Goal: Navigation & Orientation: Find specific page/section

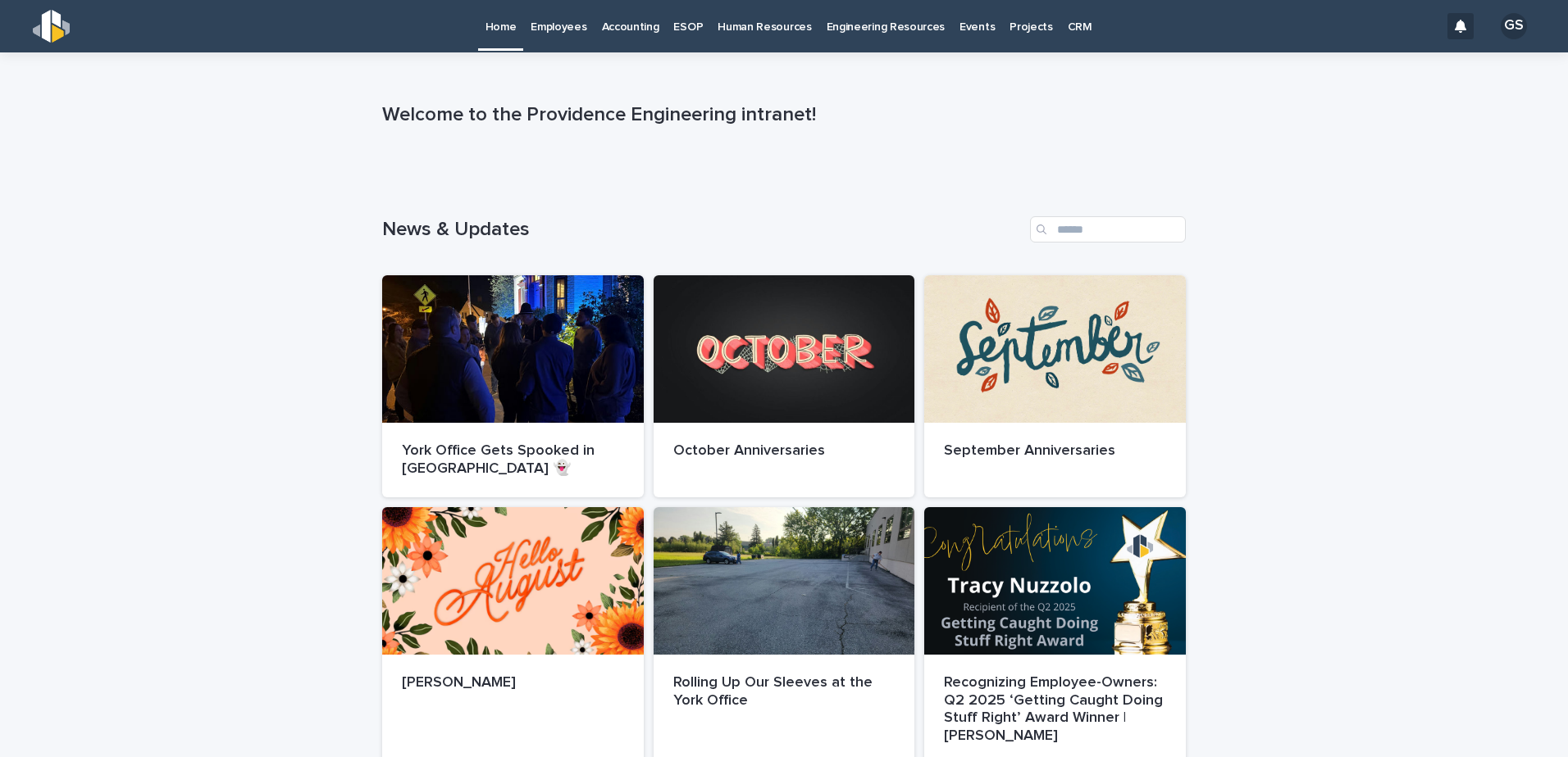
click at [561, 25] on p "Employees" at bounding box center [558, 17] width 56 height 34
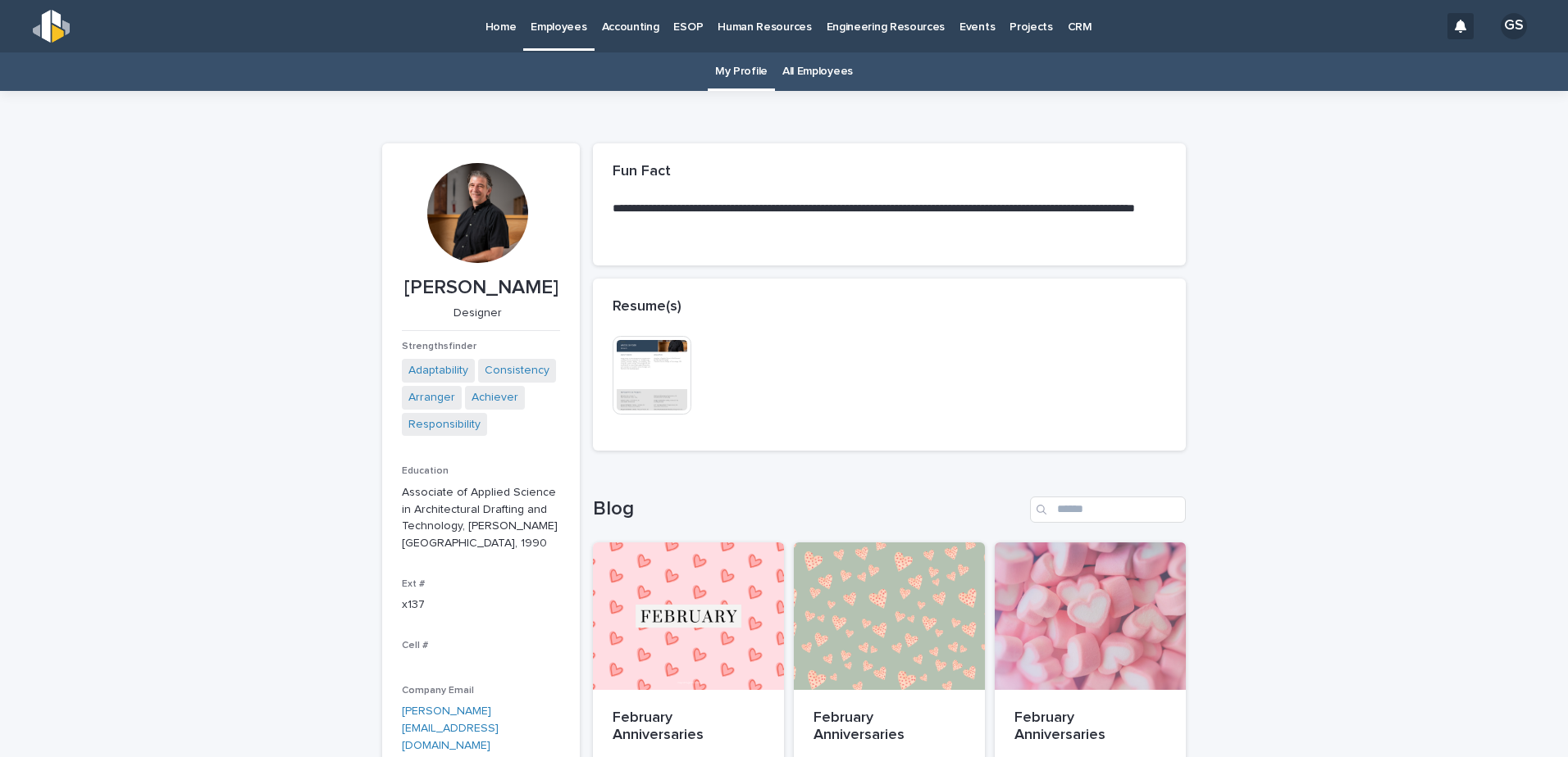
click at [805, 85] on link "All Employees" at bounding box center [817, 71] width 70 height 39
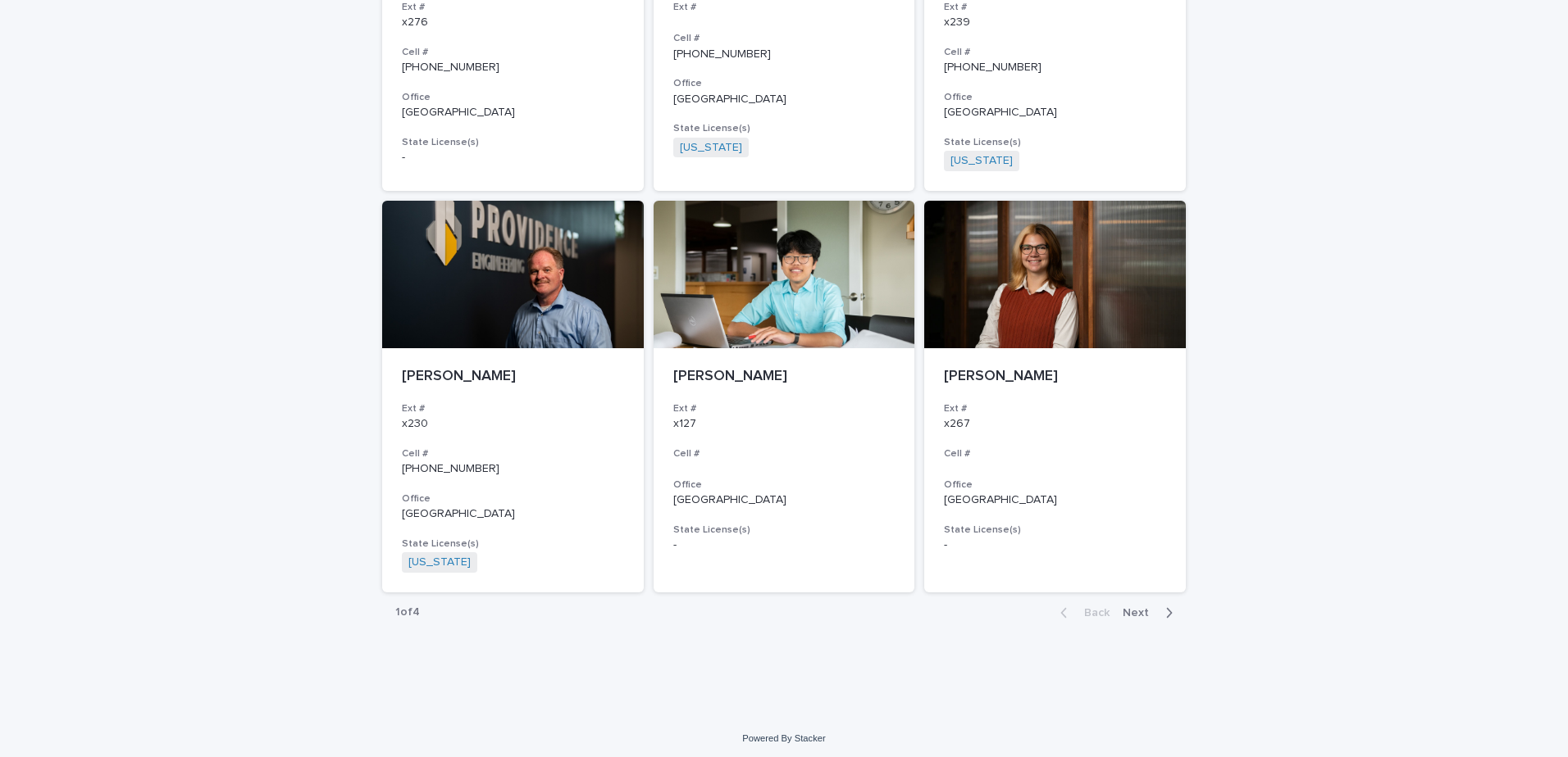
scroll to position [2814, 0]
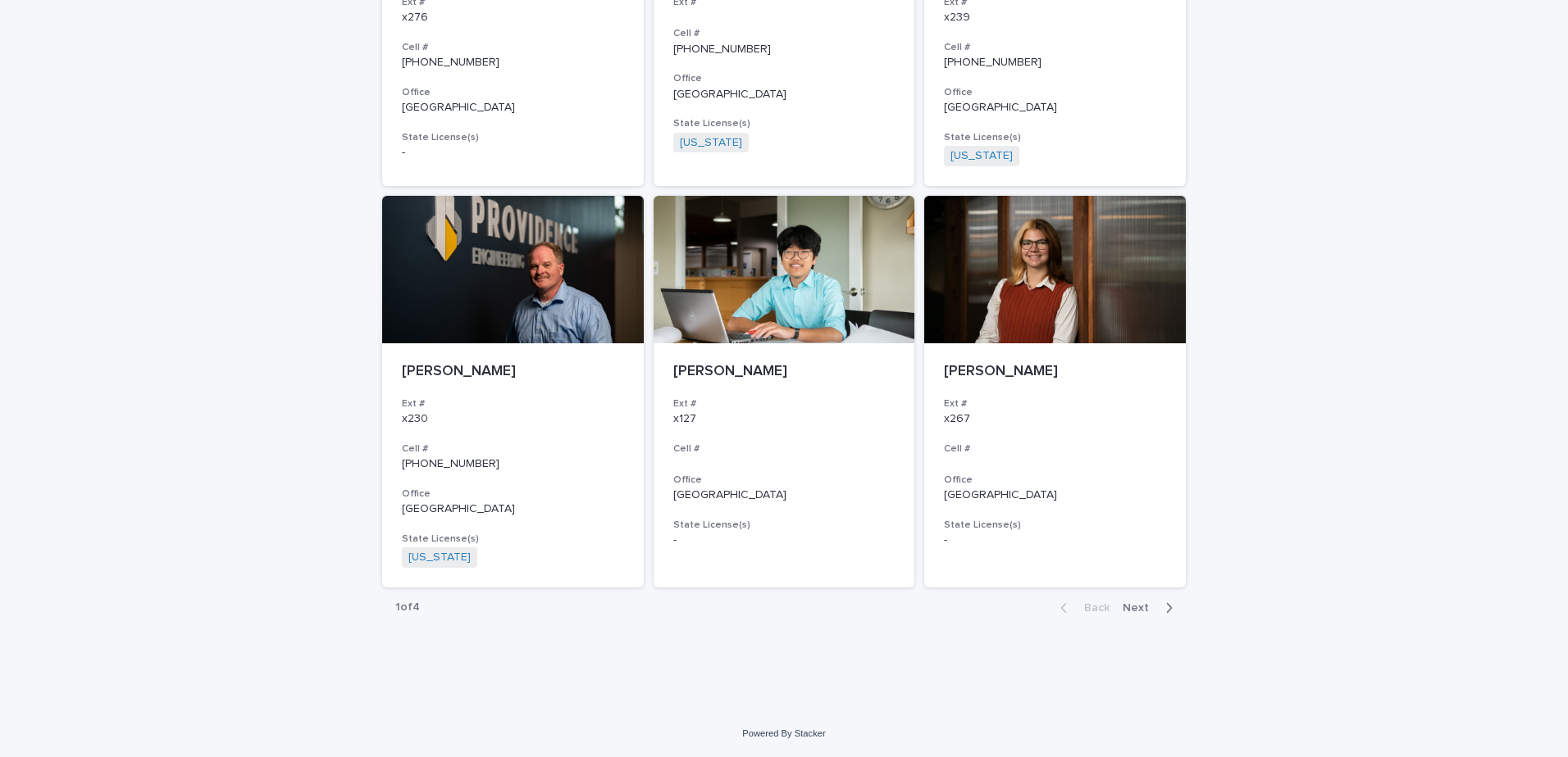
click at [1124, 613] on button "Next" at bounding box center [1151, 608] width 70 height 14
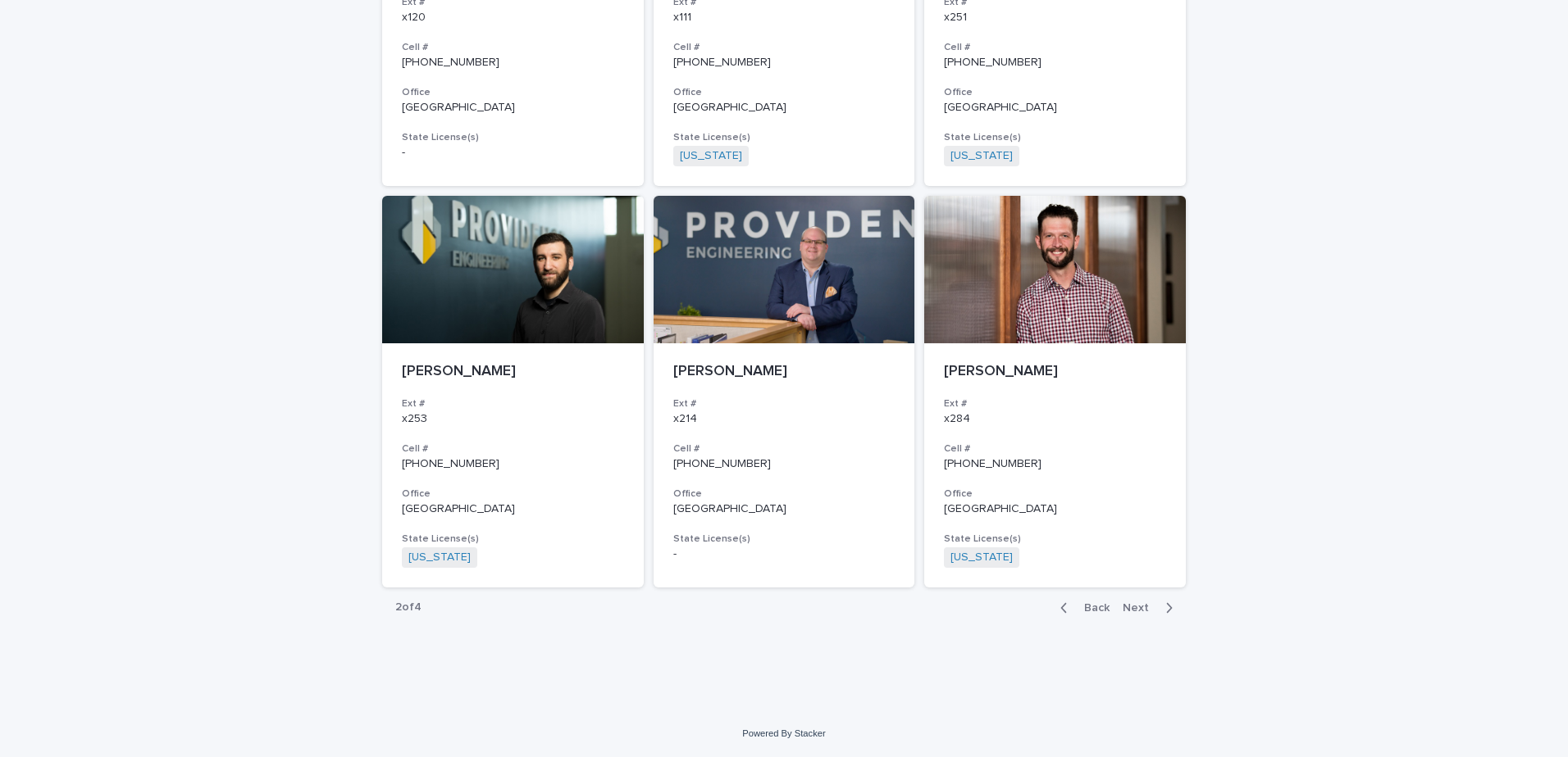
scroll to position [2795, 0]
click at [1144, 614] on button "Next" at bounding box center [1151, 608] width 70 height 14
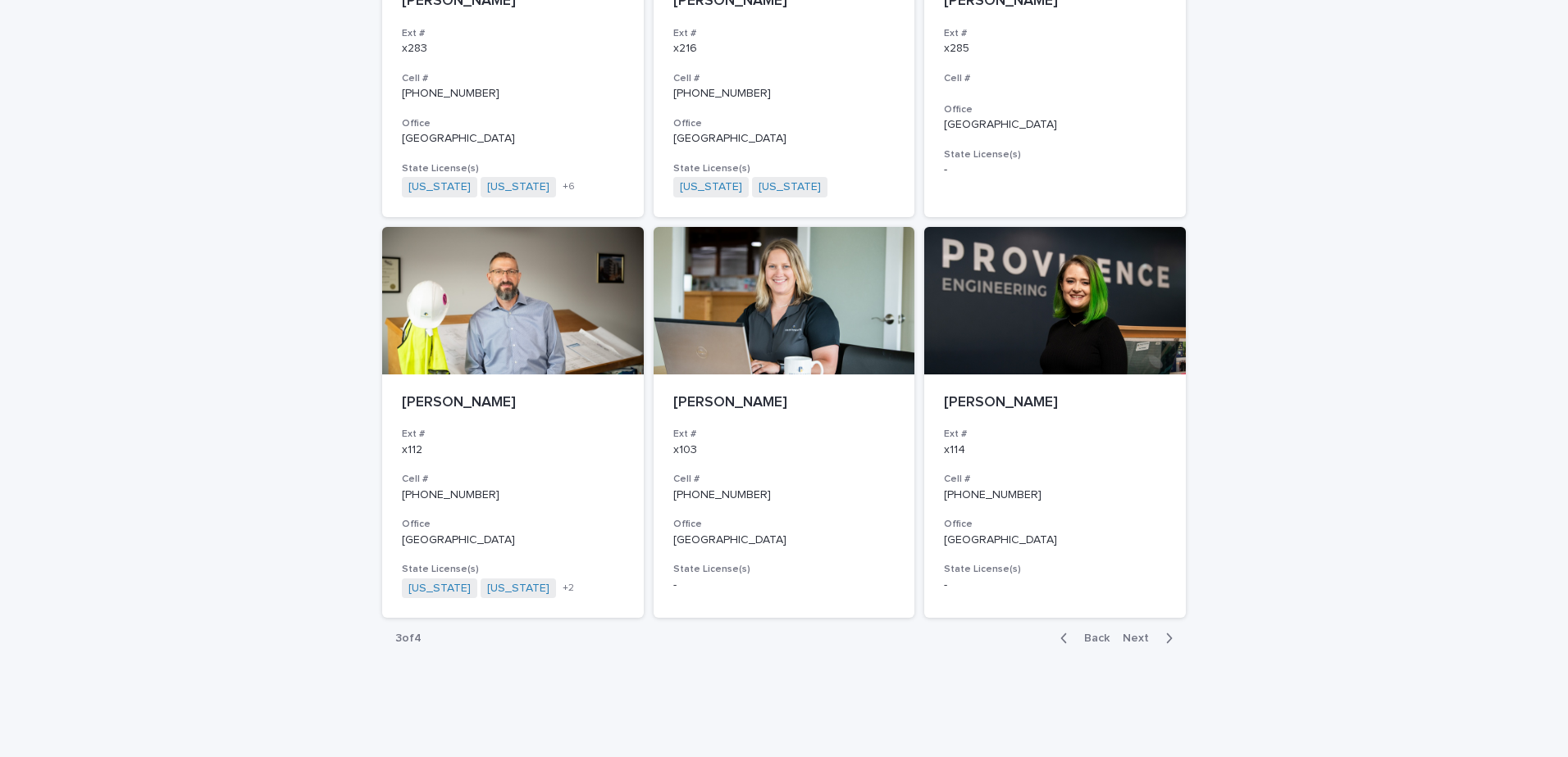
click at [1139, 632] on span "Next" at bounding box center [1140, 638] width 36 height 12
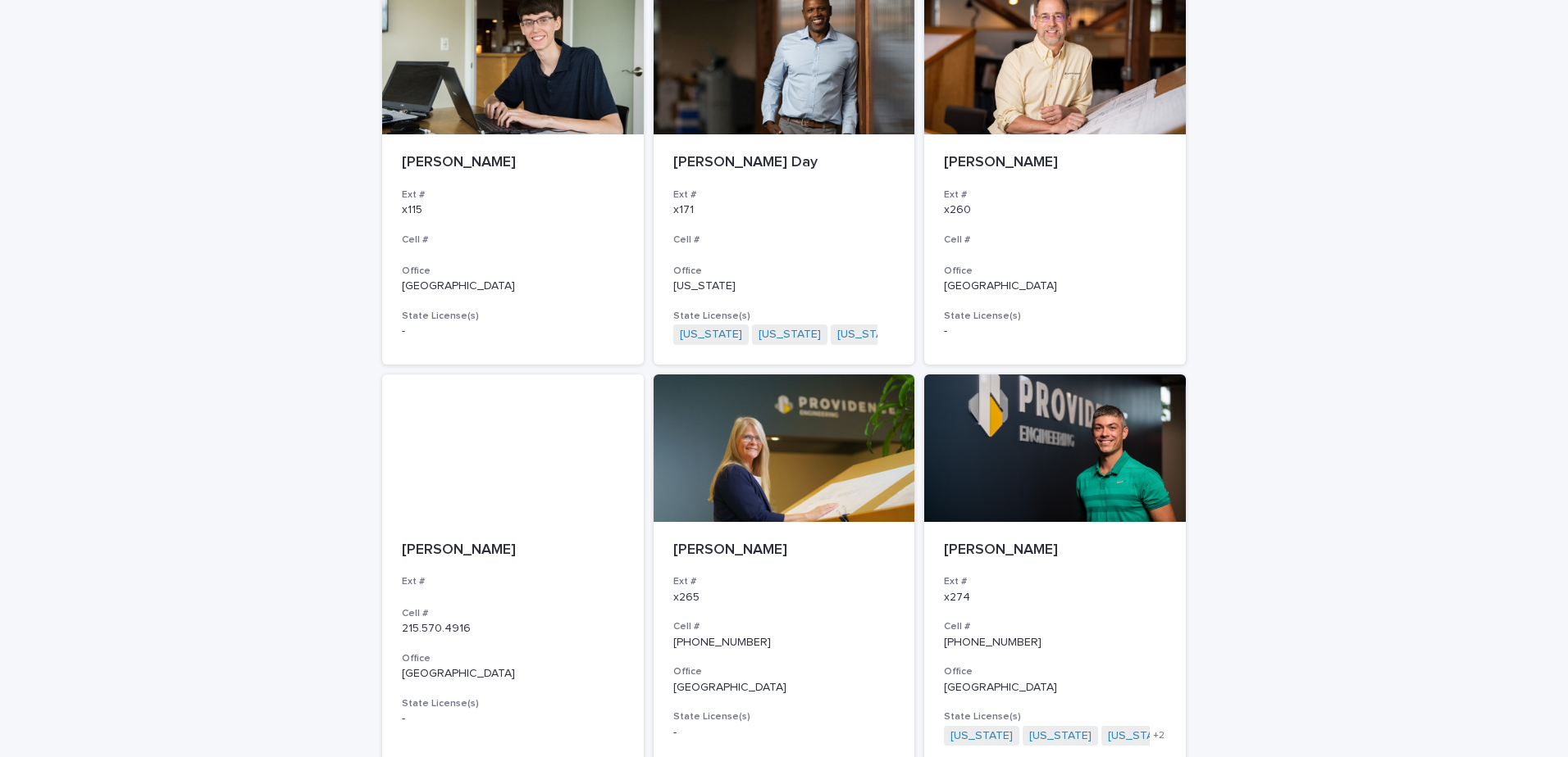
scroll to position [221, 0]
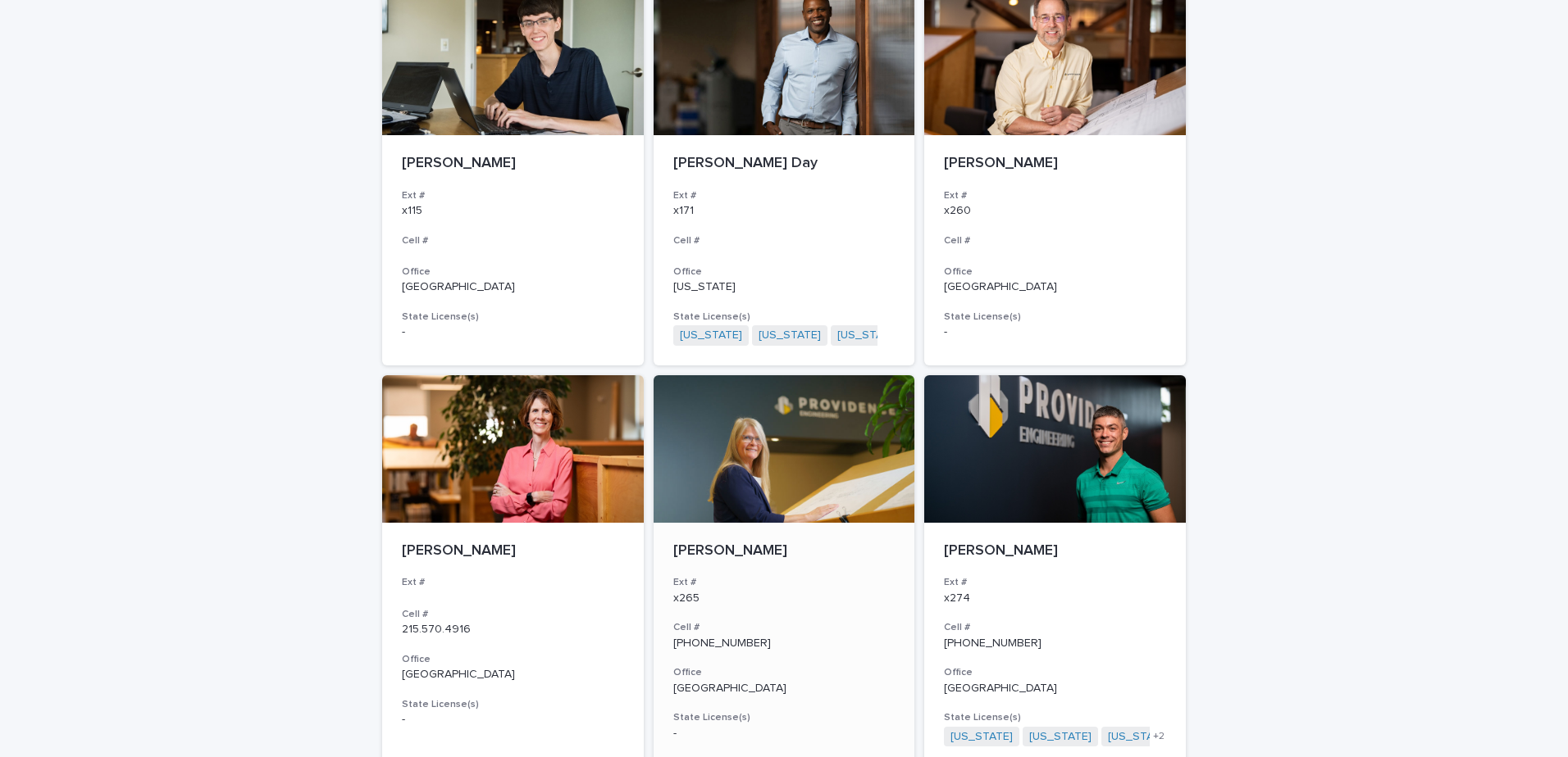
click at [809, 467] on div at bounding box center [784, 449] width 261 height 147
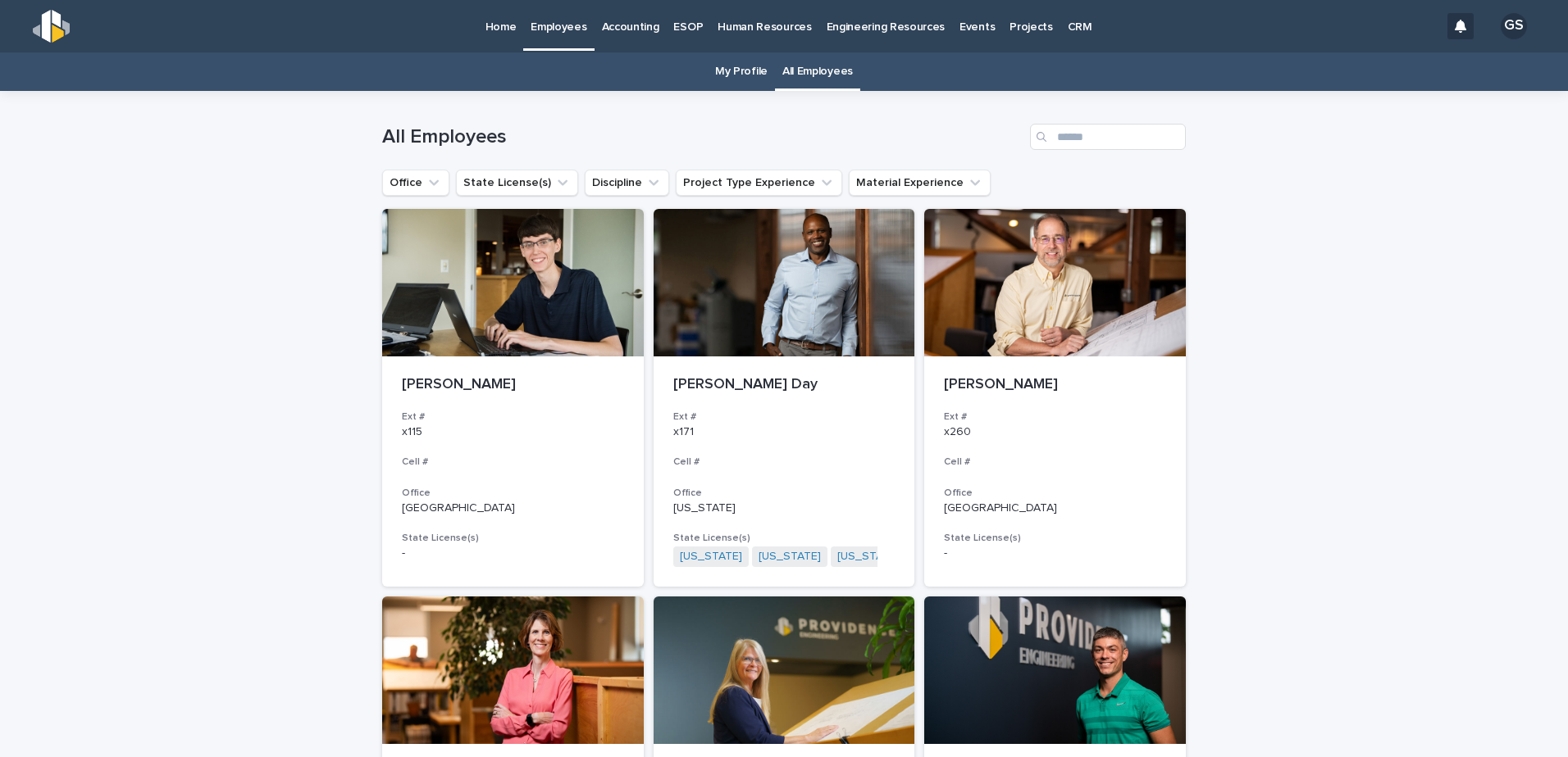
click at [613, 22] on p "Accounting" at bounding box center [631, 17] width 58 height 34
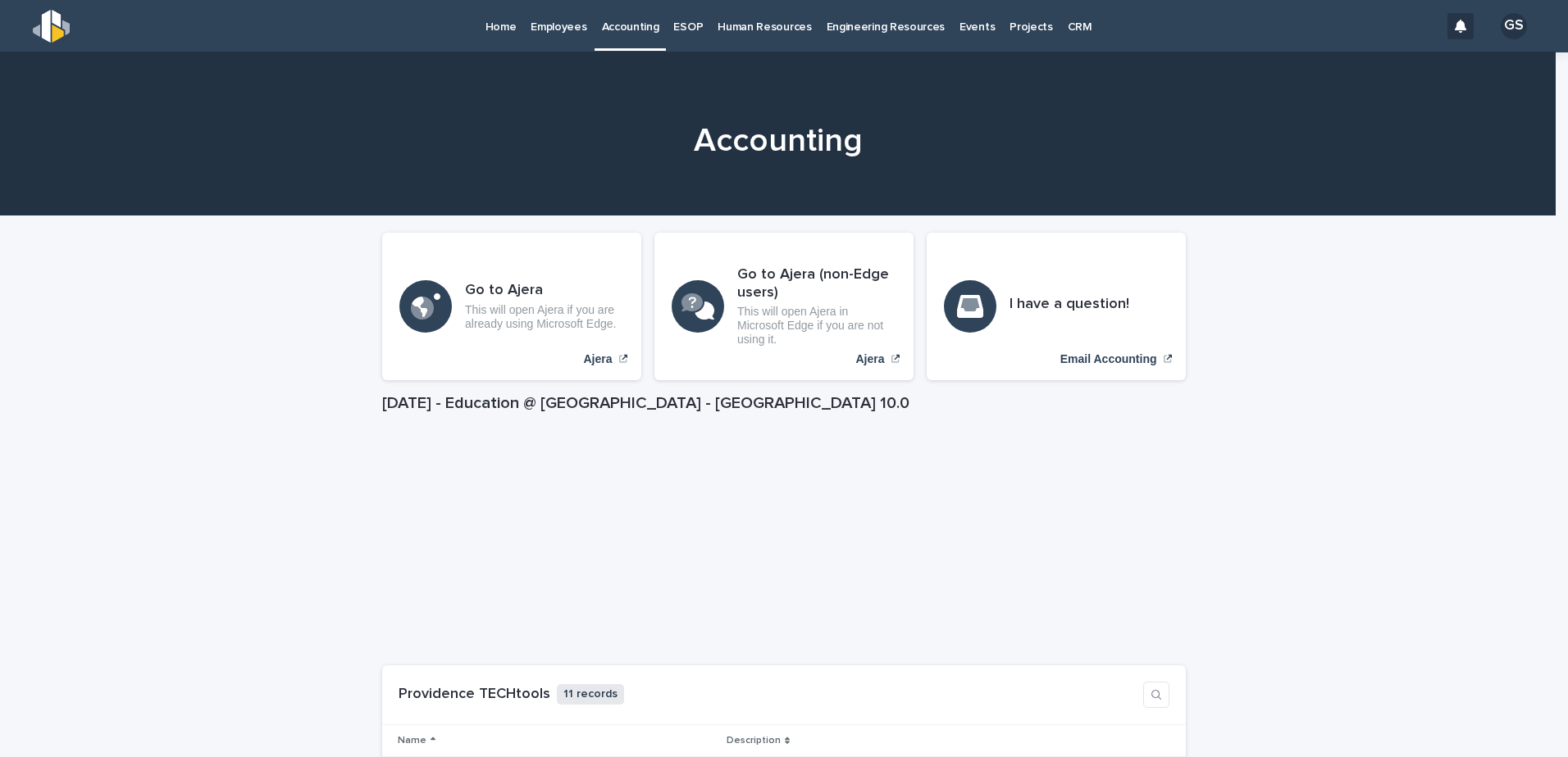
click at [491, 28] on p "Home" at bounding box center [501, 17] width 31 height 34
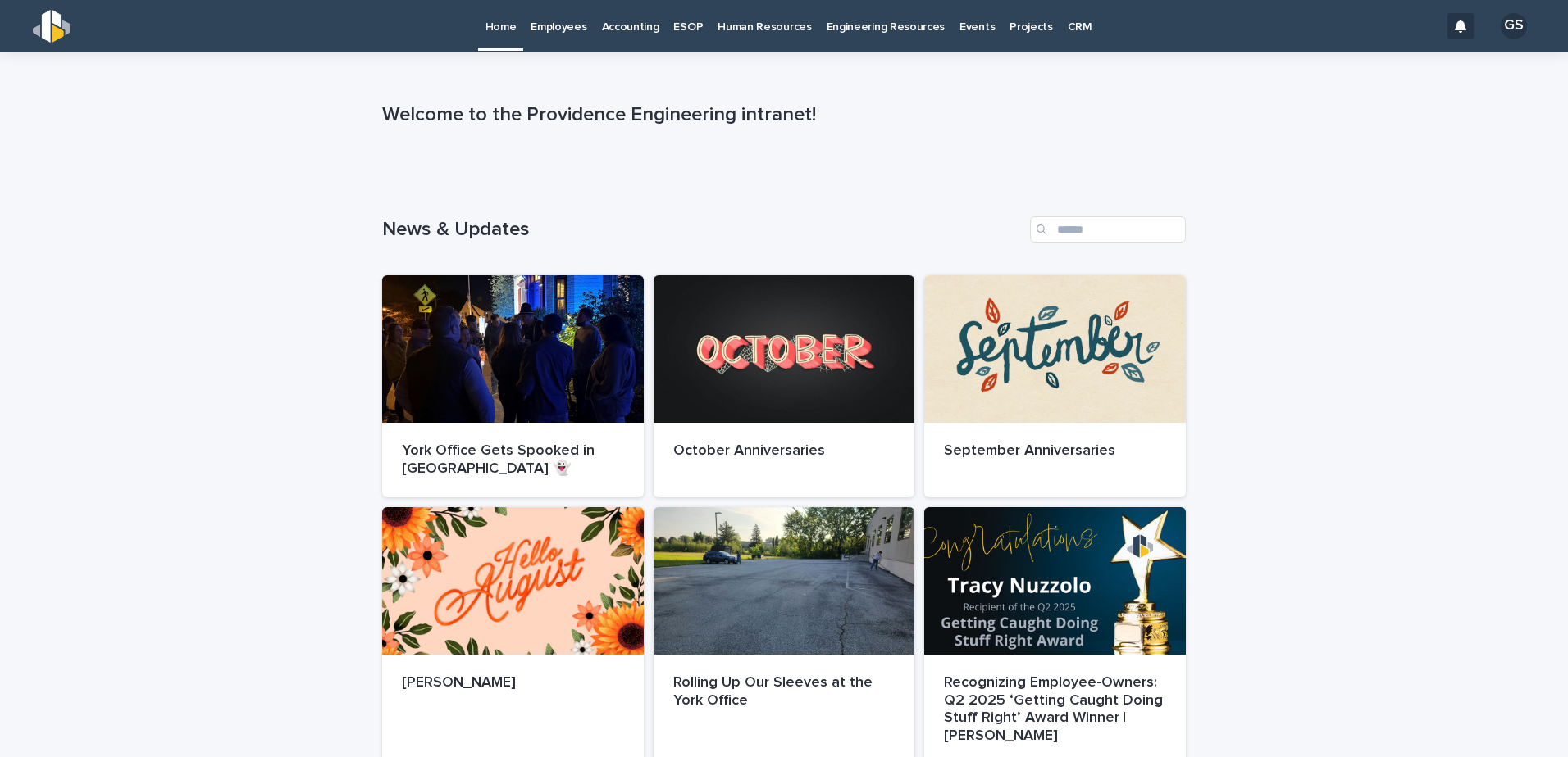
click at [565, 324] on div at bounding box center [512, 349] width 261 height 147
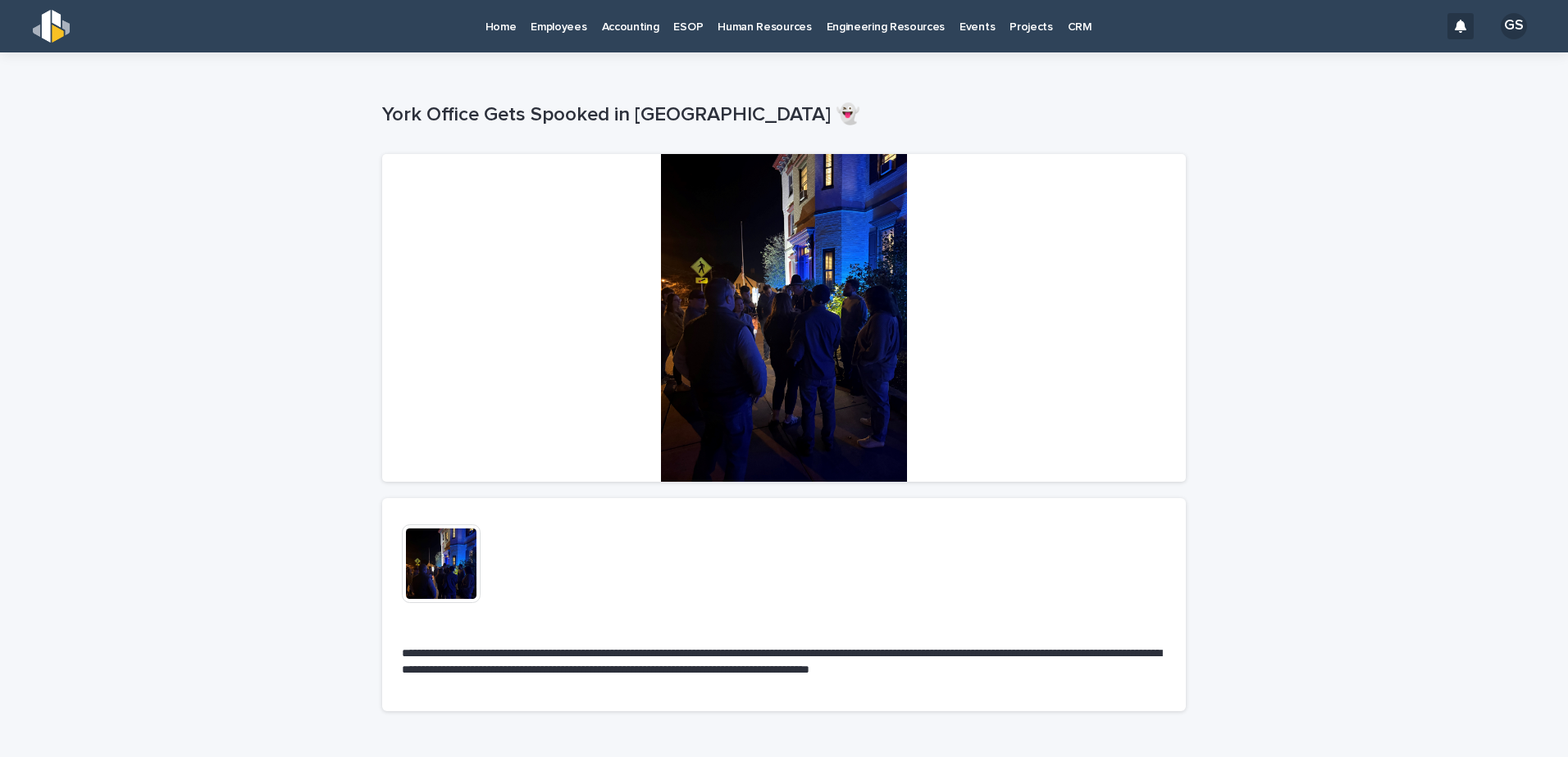
click at [414, 558] on img at bounding box center [441, 564] width 79 height 79
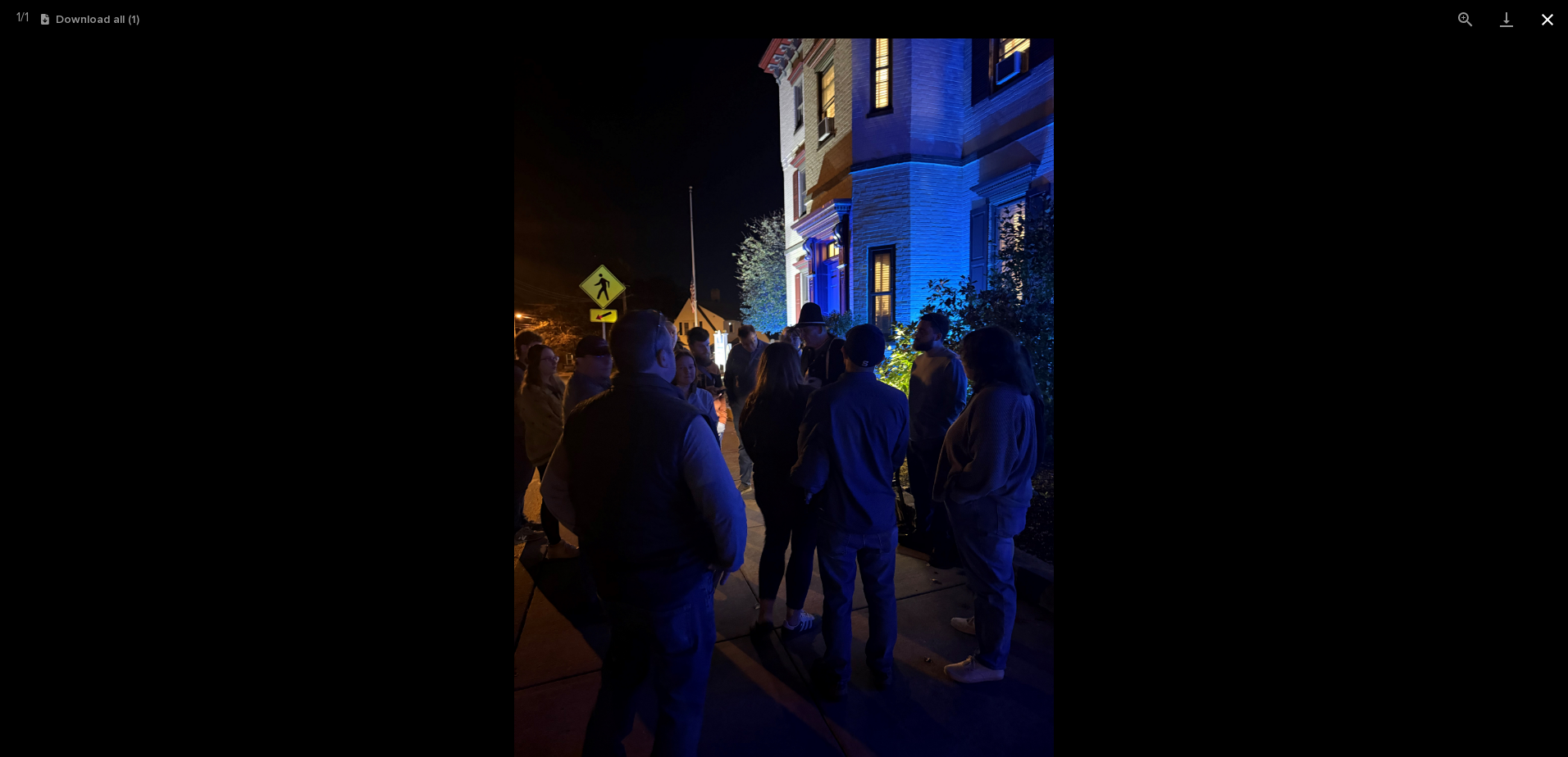
click at [1538, 23] on button "Close gallery" at bounding box center [1547, 19] width 41 height 39
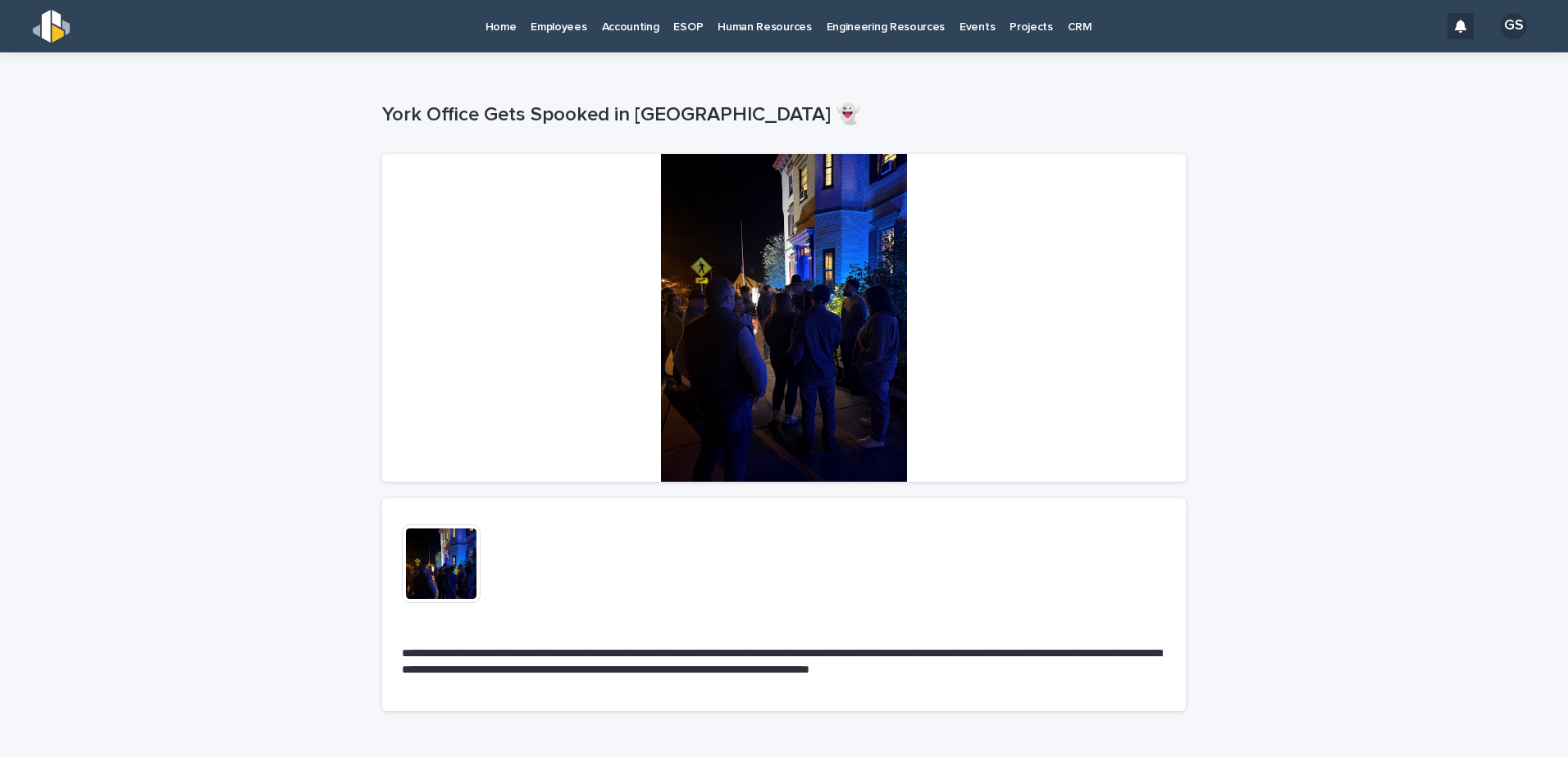
click at [199, 280] on div "**********" at bounding box center [784, 428] width 1568 height 753
drag, startPoint x: 362, startPoint y: 612, endPoint x: 342, endPoint y: 612, distance: 20.0
click at [360, 612] on div "**********" at bounding box center [784, 428] width 1568 height 753
click at [1254, 670] on div "**********" at bounding box center [784, 428] width 1568 height 753
